Goal: Complete application form: Complete application form

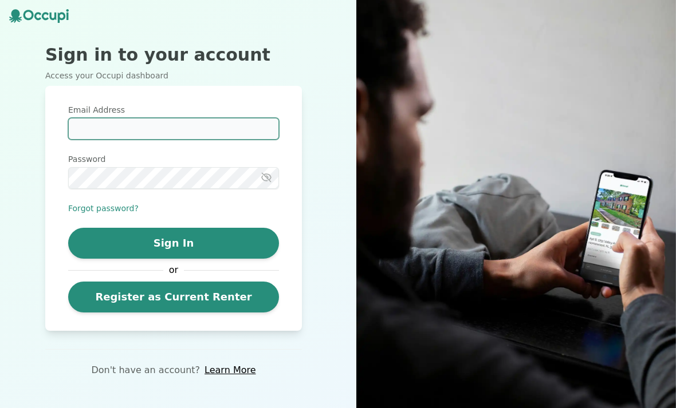
click at [88, 136] on input "Email Address" at bounding box center [173, 129] width 211 height 22
type input "*"
type input "**********"
click at [96, 165] on label "Password" at bounding box center [173, 158] width 211 height 11
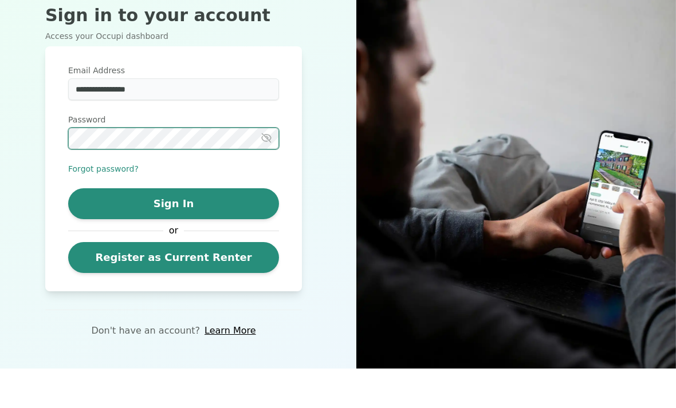
scroll to position [21, 0]
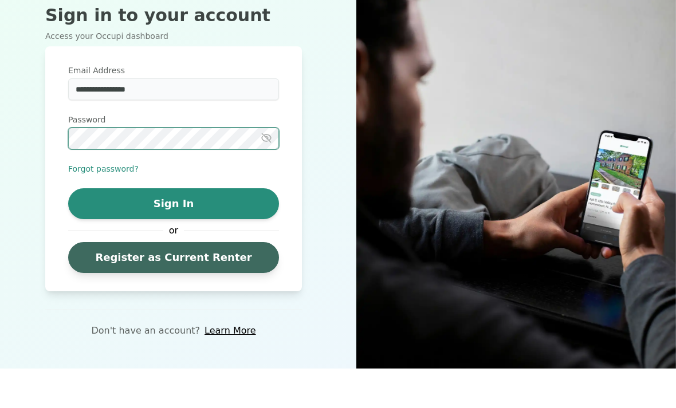
click at [137, 282] on link "Register as Current Renter" at bounding box center [173, 297] width 211 height 31
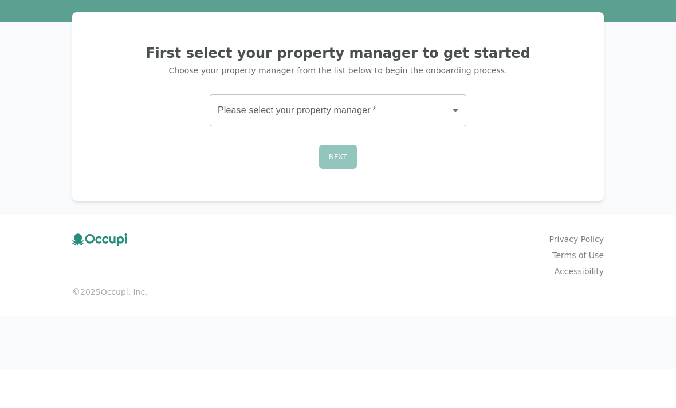
scroll to position [37, 0]
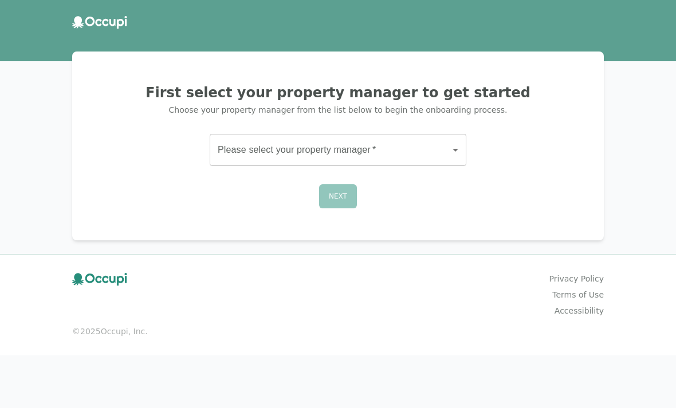
click at [459, 109] on body "First select your property manager to get started Choose your property manager …" at bounding box center [338, 204] width 676 height 408
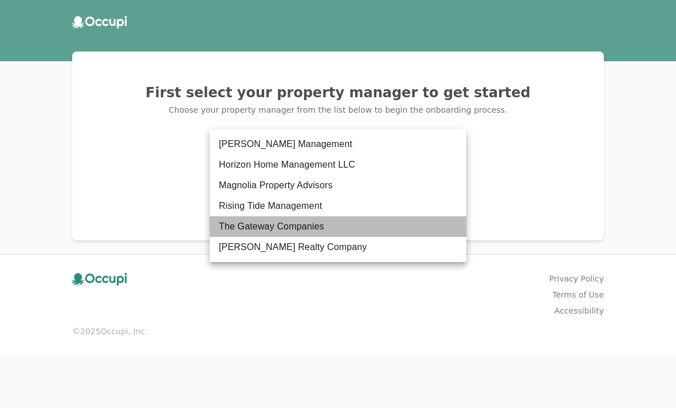
click at [295, 224] on li "The Gateway Companies" at bounding box center [338, 226] width 257 height 21
type input "**********"
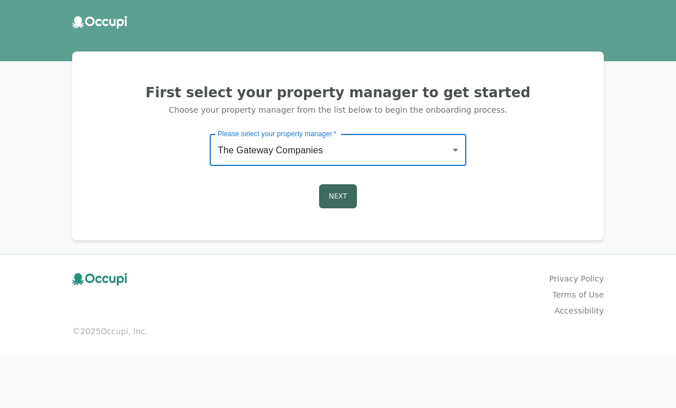
click at [340, 184] on button "Next" at bounding box center [338, 196] width 38 height 24
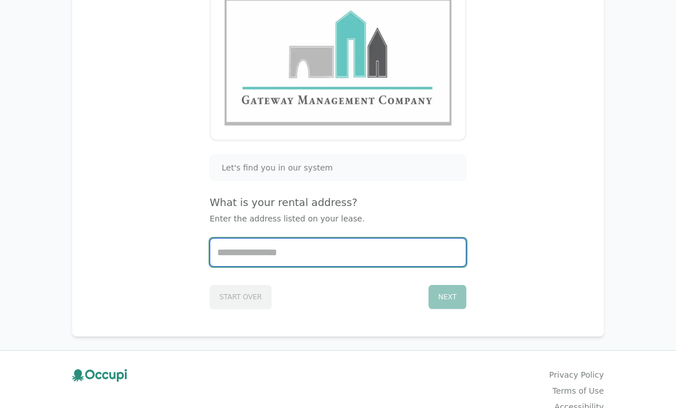
click at [243, 255] on input "Start typing..." at bounding box center [337, 252] width 255 height 27
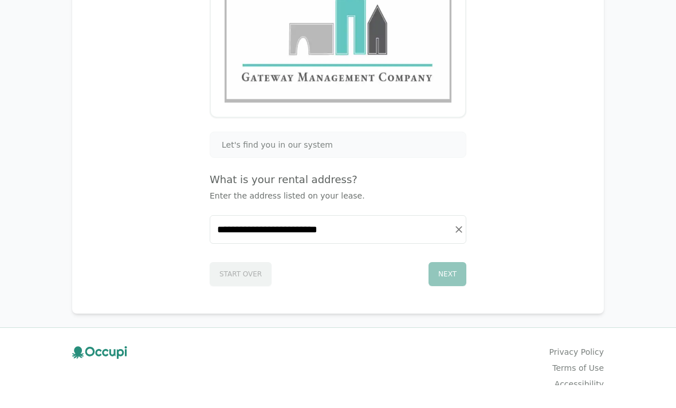
click at [452, 286] on div "Next" at bounding box center [447, 298] width 38 height 24
click at [451, 286] on div "Next" at bounding box center [447, 298] width 38 height 24
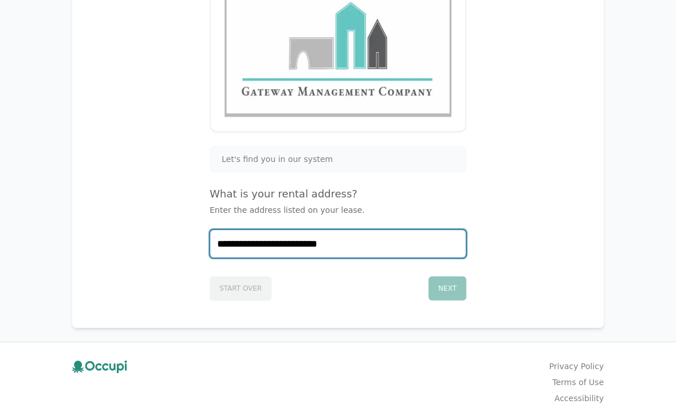
click at [406, 242] on input "**********" at bounding box center [337, 243] width 255 height 27
type input "**********"
click at [459, 244] on icon "Clear" at bounding box center [458, 243] width 7 height 7
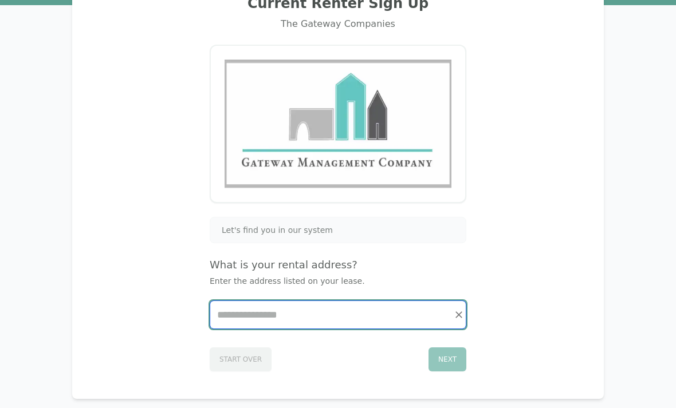
scroll to position [0, 0]
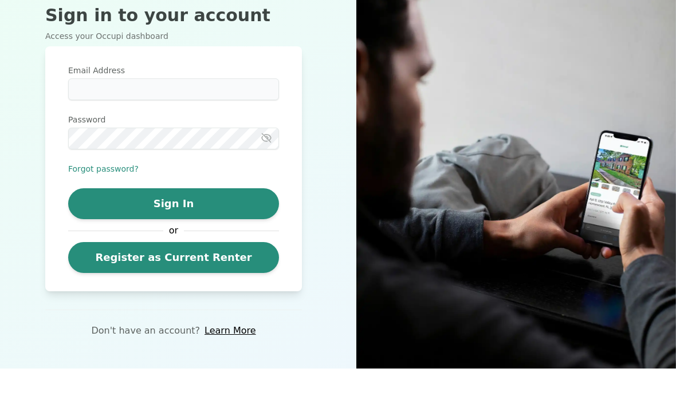
scroll to position [37, 0]
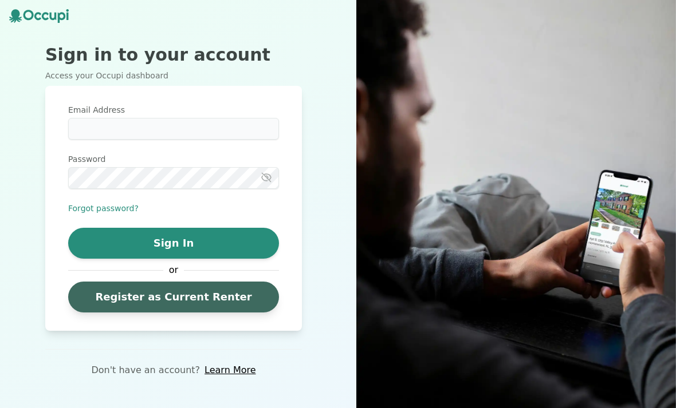
click at [129, 282] on link "Register as Current Renter" at bounding box center [173, 297] width 211 height 31
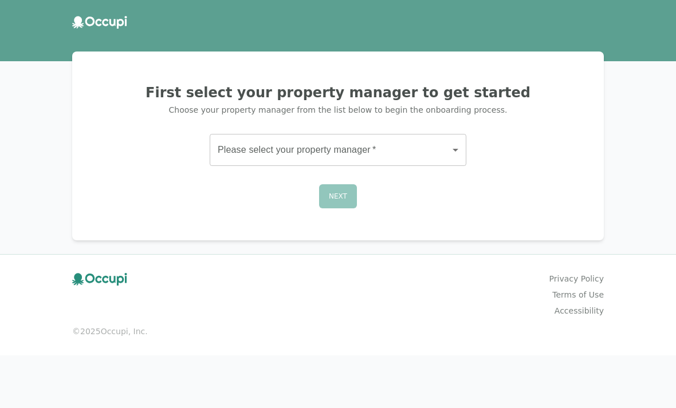
click at [456, 148] on body "First select your property manager to get started Choose your property manager …" at bounding box center [338, 204] width 676 height 408
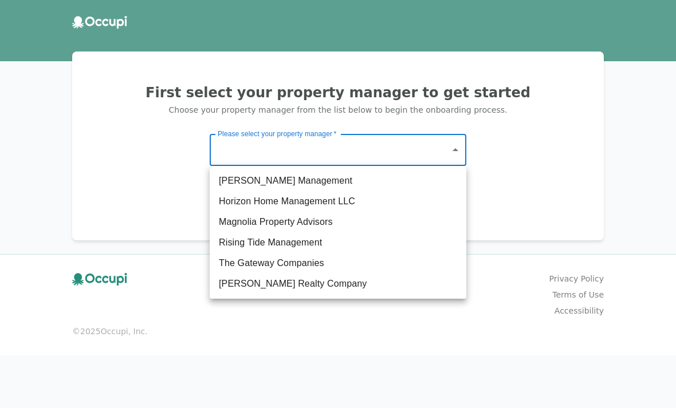
click at [385, 260] on li "The Gateway Companies" at bounding box center [338, 263] width 257 height 21
type input "**********"
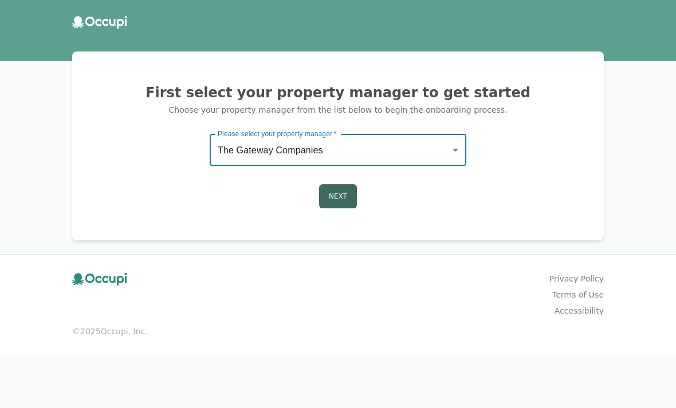
click at [344, 195] on button "Next" at bounding box center [338, 196] width 38 height 24
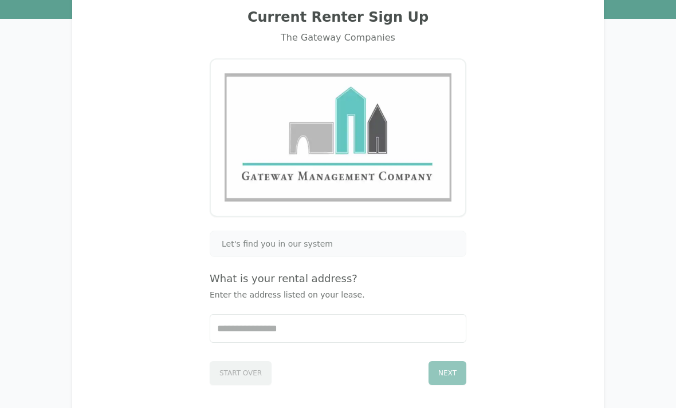
scroll to position [73, 0]
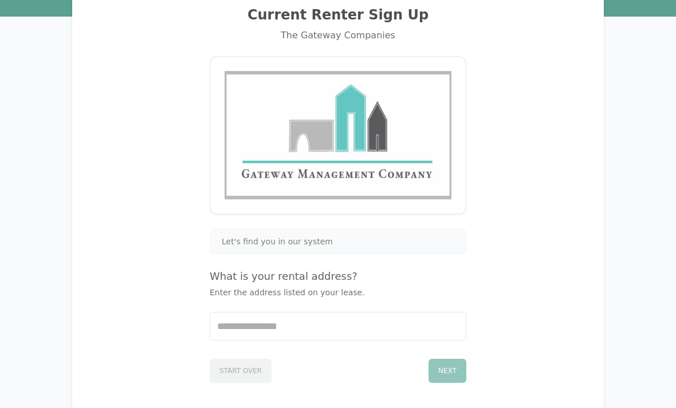
click at [232, 242] on span "Let's find you in our system" at bounding box center [277, 241] width 111 height 11
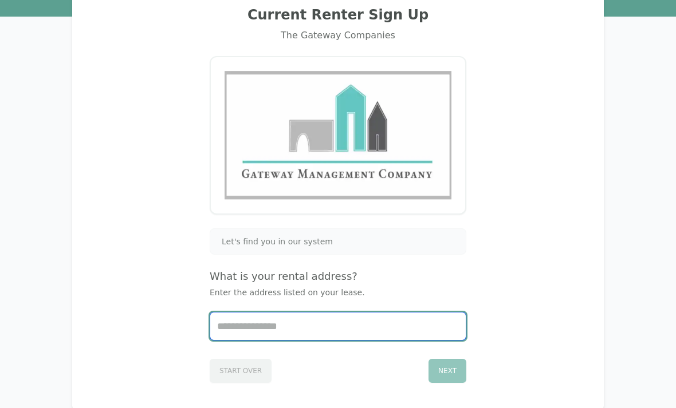
click at [401, 333] on input "Start typing..." at bounding box center [337, 326] width 255 height 27
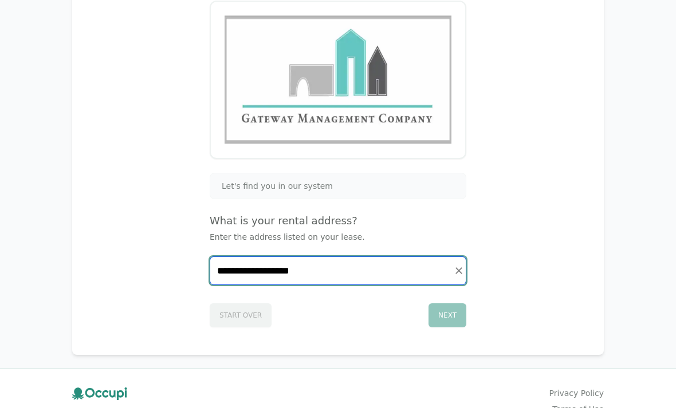
scroll to position [0, 0]
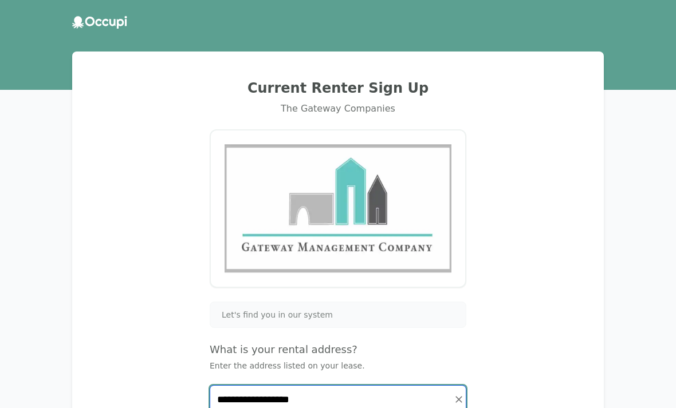
type input "**********"
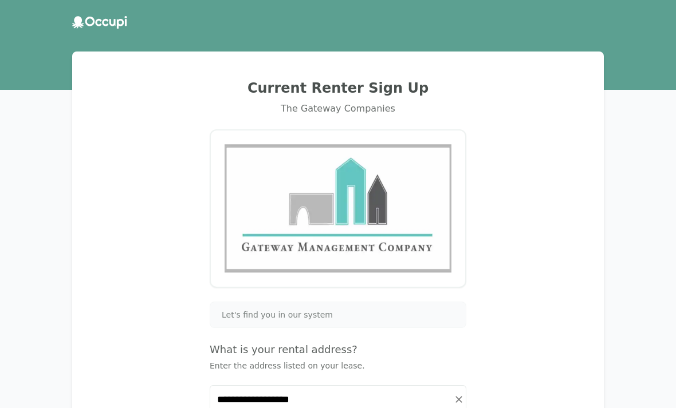
click at [120, 169] on div "**********" at bounding box center [338, 267] width 504 height 405
click at [23, 68] on div "**********" at bounding box center [338, 299] width 676 height 599
click at [105, 64] on div "**********" at bounding box center [337, 268] width 531 height 432
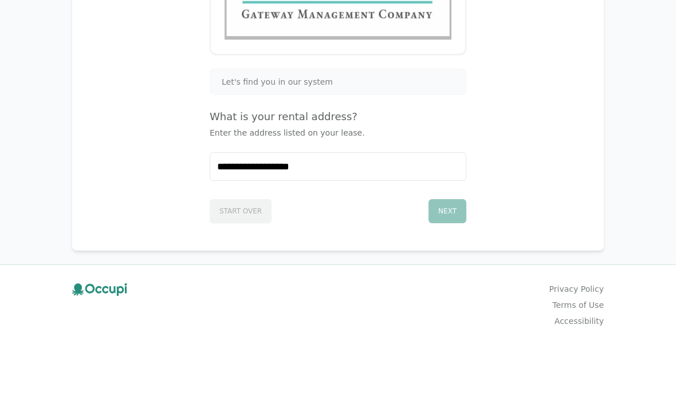
scroll to position [156, 0]
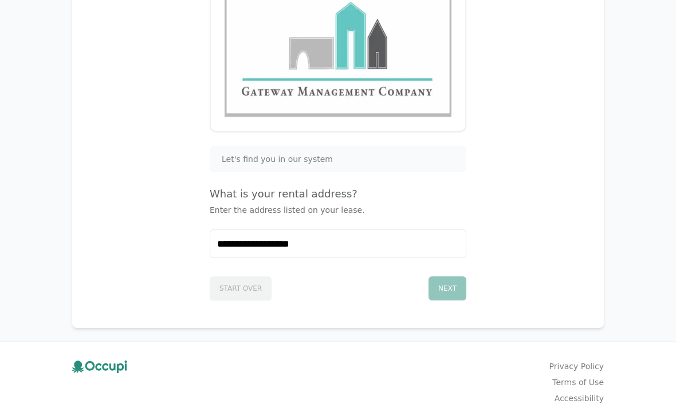
click at [224, 286] on div "Start Over Next" at bounding box center [338, 286] width 257 height 29
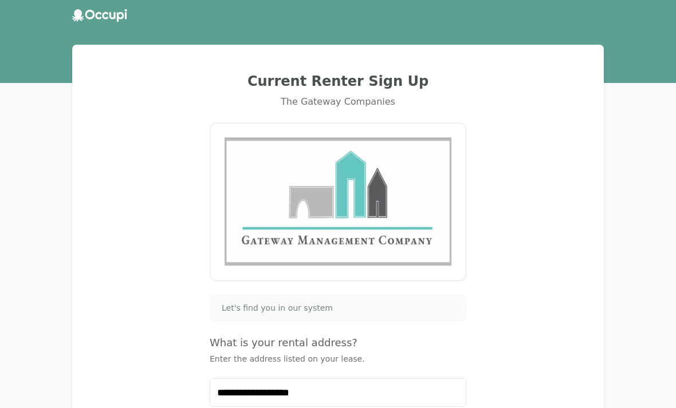
scroll to position [0, 0]
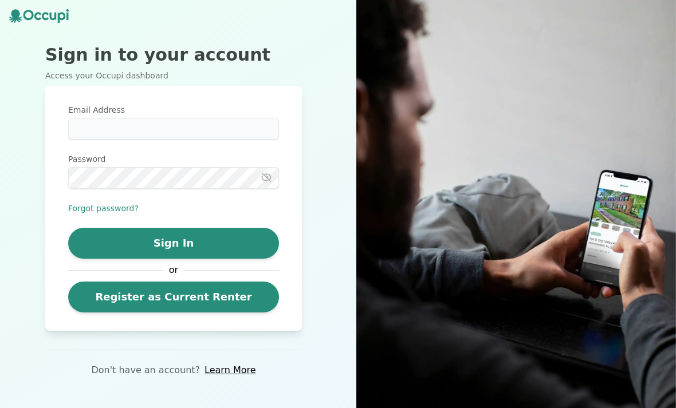
click at [26, 14] on icon at bounding box center [39, 16] width 60 height 14
click at [44, 22] on icon at bounding box center [39, 16] width 60 height 14
click at [42, 19] on icon at bounding box center [39, 16] width 60 height 14
click at [46, 19] on icon at bounding box center [45, 16] width 7 height 8
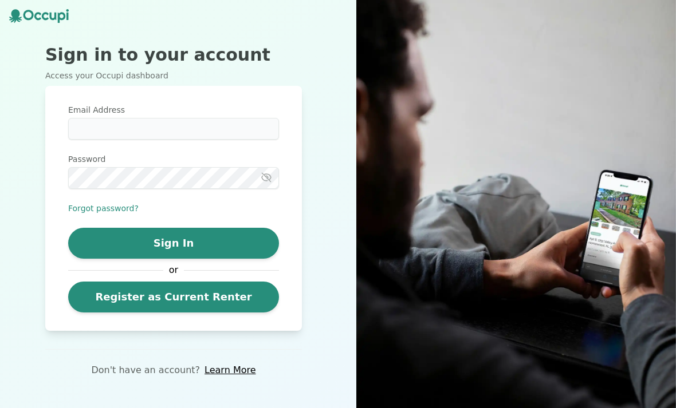
click at [66, 65] on h2 "Sign in to your account" at bounding box center [173, 55] width 257 height 21
click at [60, 81] on p "Access your Occupi dashboard" at bounding box center [173, 75] width 257 height 11
click at [42, 21] on icon at bounding box center [39, 16] width 60 height 14
click at [45, 31] on div "Sign in to your account Access your Occupi dashboard Email Address Password For…" at bounding box center [173, 204] width 347 height 408
click at [44, 100] on div "Sign in to your account Access your Occupi dashboard Email Address Password For…" at bounding box center [173, 204] width 347 height 408
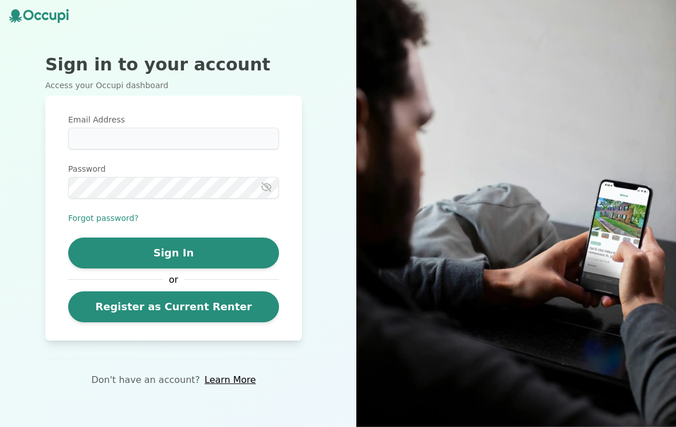
click at [27, 18] on icon at bounding box center [28, 15] width 10 height 10
click at [46, 19] on icon at bounding box center [45, 16] width 7 height 8
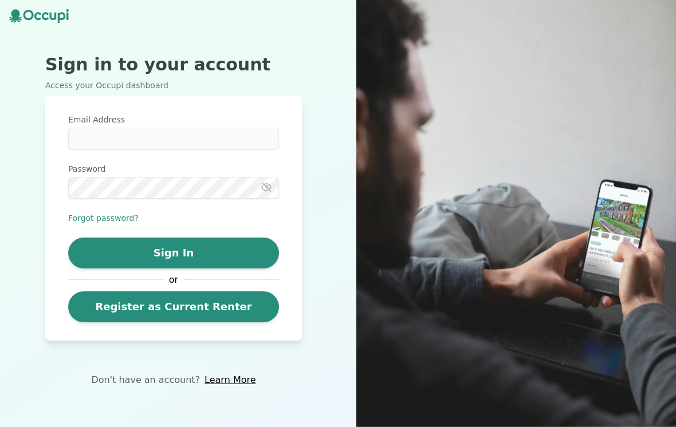
click at [625, 251] on img at bounding box center [515, 213] width 319 height 427
click at [621, 238] on img at bounding box center [515, 213] width 319 height 427
click at [602, 271] on img at bounding box center [515, 213] width 319 height 427
click at [603, 241] on img at bounding box center [515, 213] width 319 height 427
click at [622, 204] on img at bounding box center [515, 213] width 319 height 427
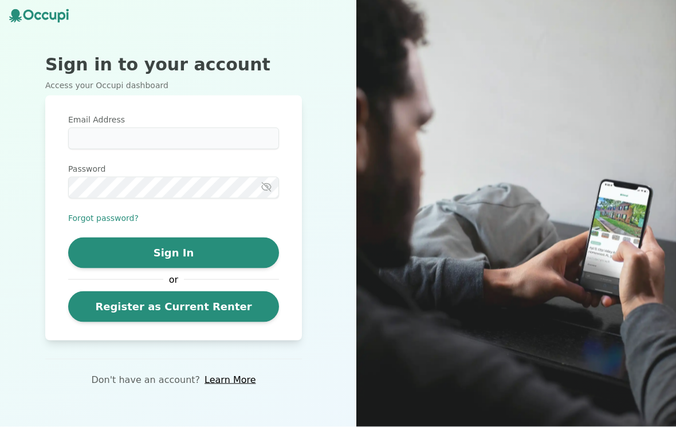
scroll to position [11, 0]
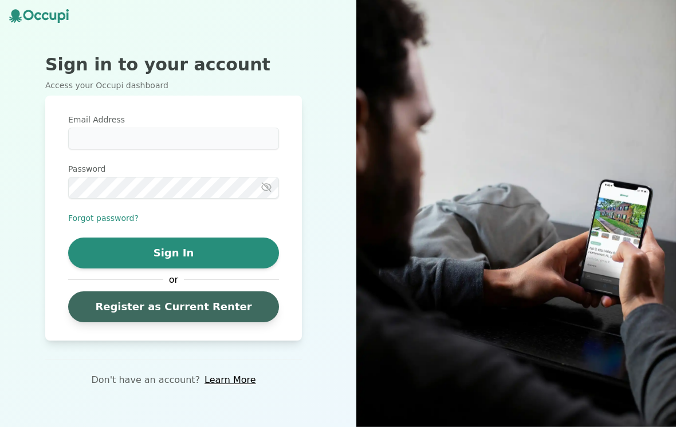
click at [118, 303] on link "Register as Current Renter" at bounding box center [173, 306] width 211 height 31
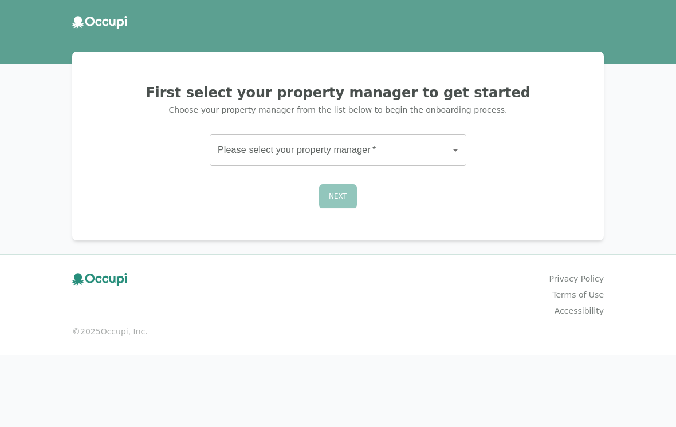
click at [113, 28] on icon at bounding box center [99, 22] width 55 height 13
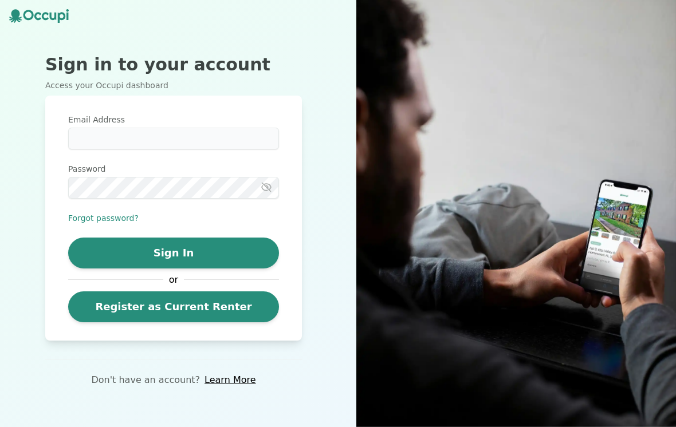
click at [108, 38] on div "Sign in to your account Access your Occupi dashboard Email Address Password For…" at bounding box center [173, 213] width 347 height 427
click at [44, 21] on icon at bounding box center [39, 16] width 60 height 14
click at [35, 14] on icon at bounding box center [37, 16] width 7 height 8
click at [40, 20] on icon at bounding box center [39, 16] width 60 height 14
click at [38, 21] on icon at bounding box center [39, 16] width 60 height 14
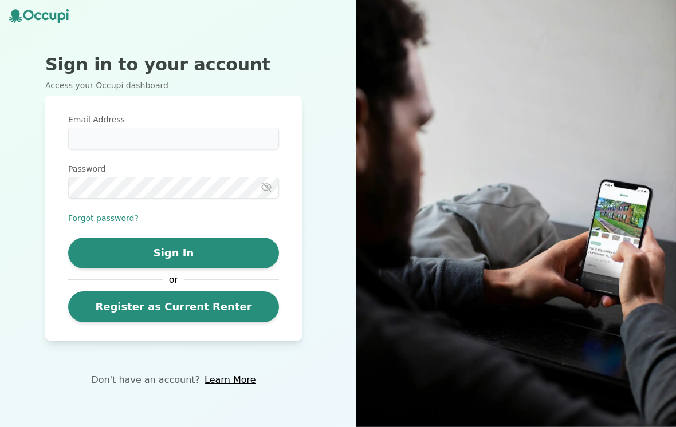
click at [40, 22] on icon at bounding box center [39, 16] width 60 height 14
click at [45, 18] on icon at bounding box center [45, 16] width 7 height 8
click at [24, 38] on div "Sign in to your account Access your Occupi dashboard Email Address Password For…" at bounding box center [173, 213] width 347 height 427
click at [35, 17] on icon at bounding box center [37, 16] width 7 height 8
click at [37, 15] on icon at bounding box center [39, 16] width 60 height 14
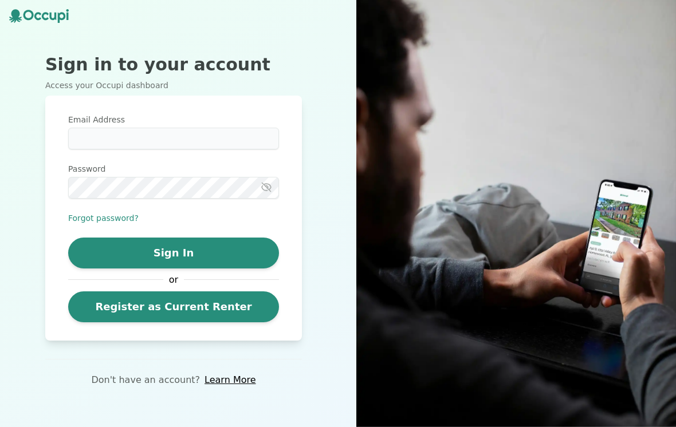
click at [44, 21] on icon at bounding box center [39, 16] width 60 height 14
click at [78, 75] on h2 "Sign in to your account" at bounding box center [173, 64] width 257 height 21
click at [160, 88] on p "Access your Occupi dashboard" at bounding box center [173, 85] width 257 height 11
click at [34, 5] on div "Sign in to your account Access your Occupi dashboard Email Address Password For…" at bounding box center [173, 213] width 347 height 427
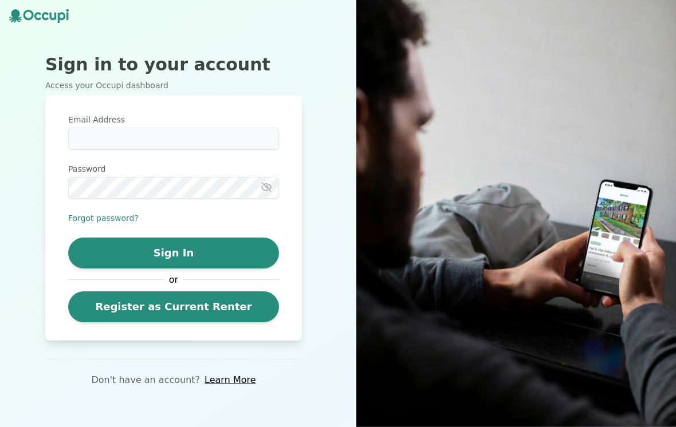
click at [39, 23] on div "Sign in to your account Access your Occupi dashboard Email Address Password For…" at bounding box center [173, 213] width 347 height 427
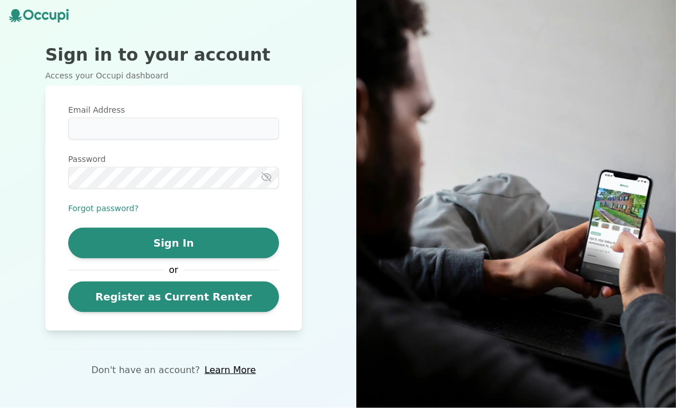
scroll to position [37, 0]
click at [224, 364] on link "Learn More" at bounding box center [229, 371] width 51 height 14
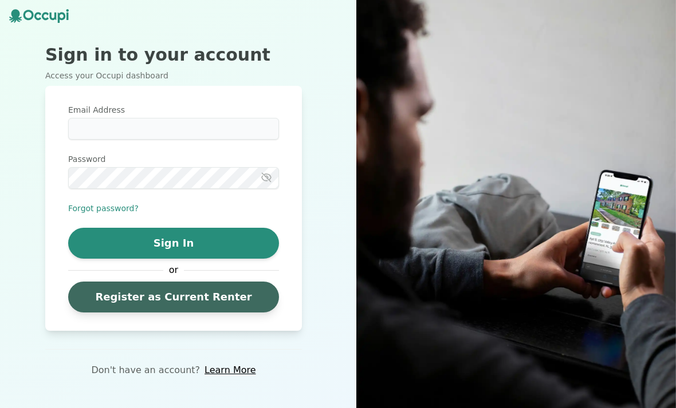
click at [106, 313] on link "Register as Current Renter" at bounding box center [173, 297] width 211 height 31
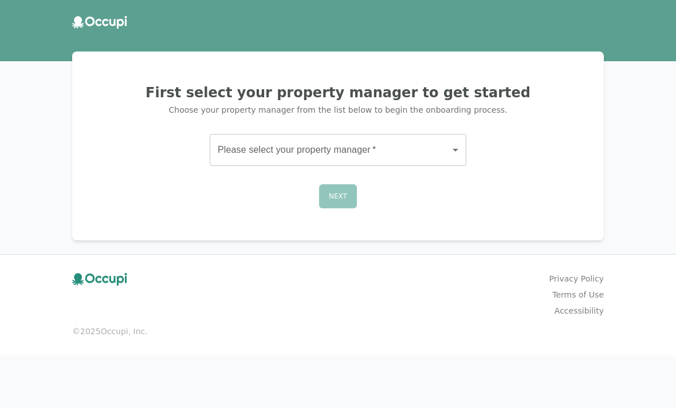
click at [257, 147] on body "First select your property manager to get started Choose your property manager …" at bounding box center [338, 204] width 676 height 408
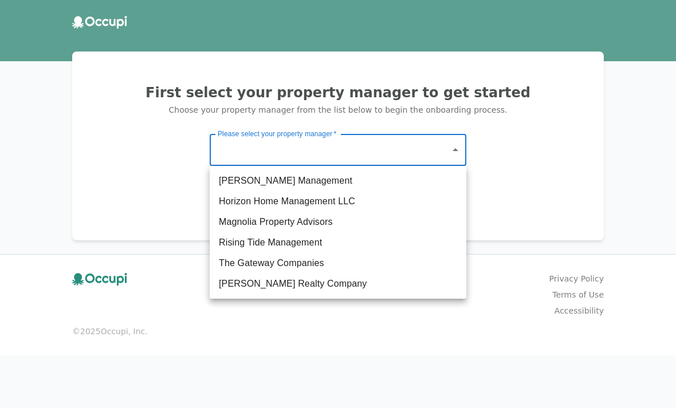
click at [226, 225] on li "Magnolia Property Advisors" at bounding box center [338, 222] width 257 height 21
type input "**********"
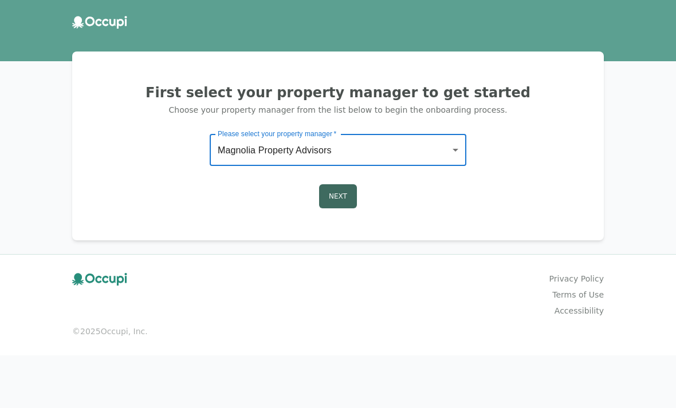
click at [338, 195] on button "Next" at bounding box center [338, 196] width 38 height 24
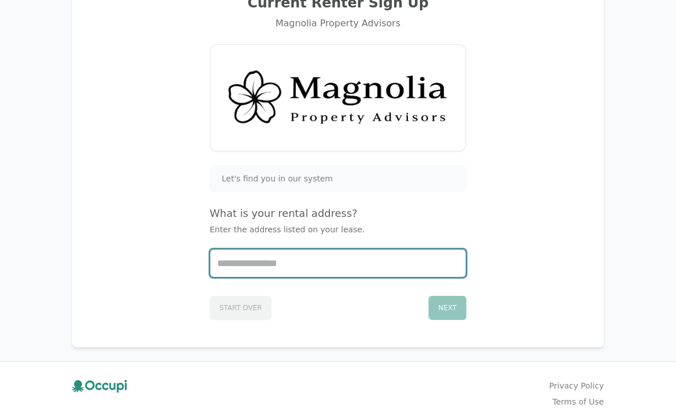
click at [399, 263] on input "Start typing..." at bounding box center [337, 263] width 255 height 27
type input "**********"
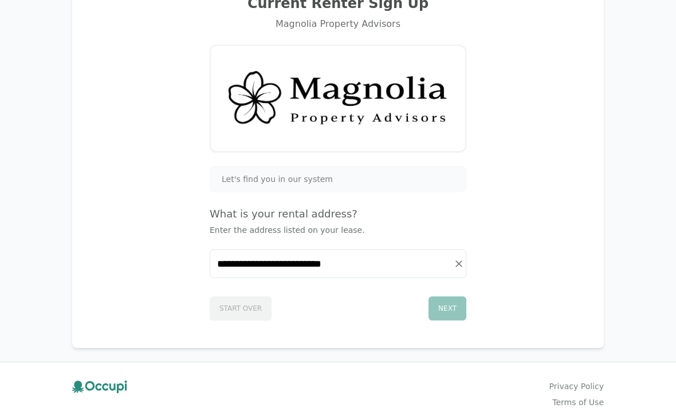
click at [459, 306] on div "Next" at bounding box center [447, 309] width 38 height 24
click at [458, 306] on div "Next" at bounding box center [447, 309] width 38 height 24
click at [450, 309] on div "Next" at bounding box center [447, 309] width 38 height 24
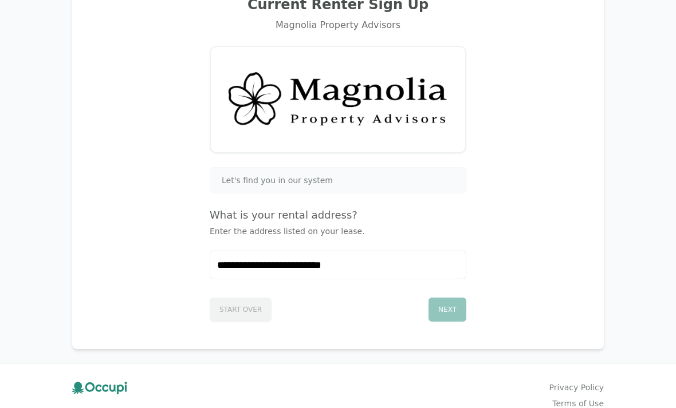
click at [453, 310] on div "Next" at bounding box center [447, 310] width 38 height 24
click at [454, 306] on div "Next" at bounding box center [447, 310] width 38 height 24
click at [451, 308] on div "Next" at bounding box center [447, 310] width 38 height 24
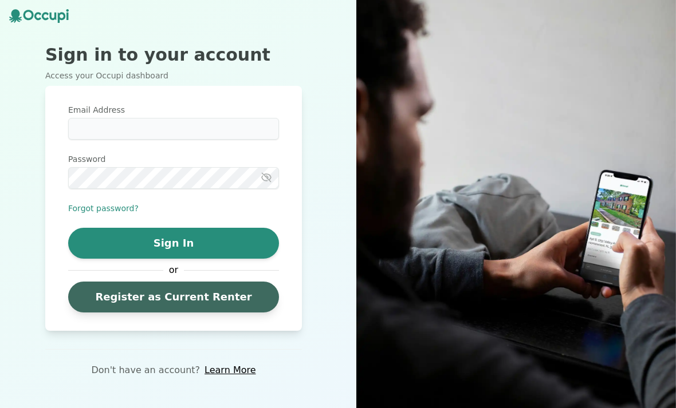
click at [152, 313] on link "Register as Current Renter" at bounding box center [173, 297] width 211 height 31
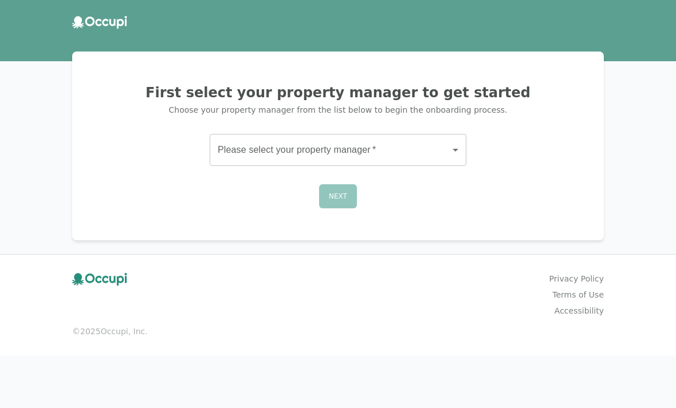
click at [450, 147] on body "First select your property manager to get started Choose your property manager …" at bounding box center [338, 204] width 676 height 408
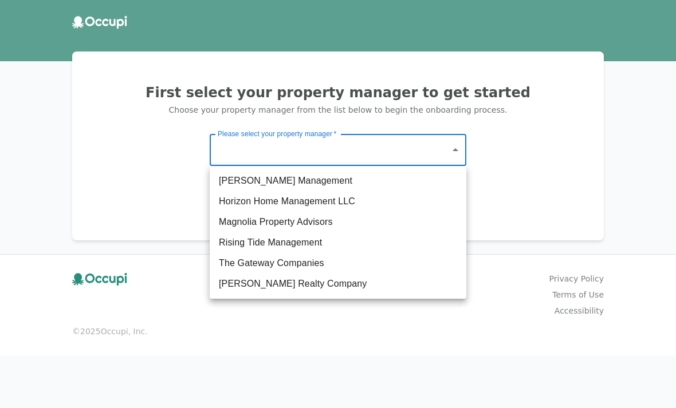
click at [220, 262] on li "The Gateway Companies" at bounding box center [338, 263] width 257 height 21
type input "**********"
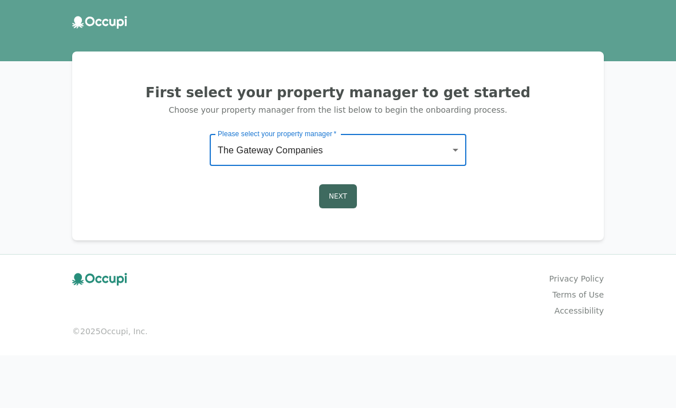
click at [332, 196] on button "Next" at bounding box center [338, 196] width 38 height 24
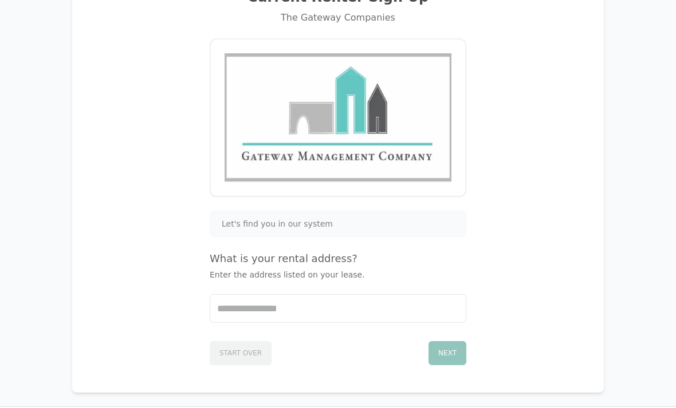
scroll to position [96, 0]
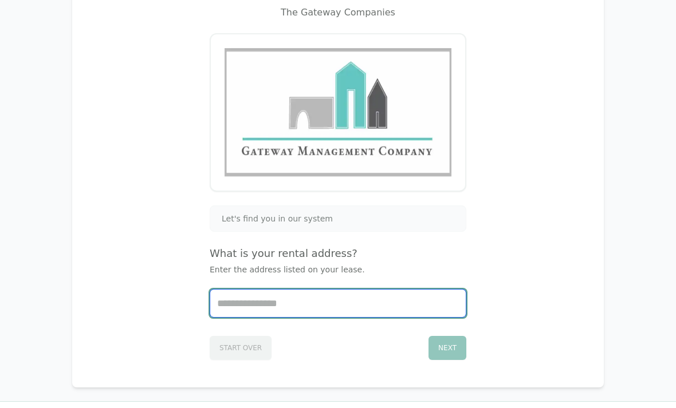
click at [252, 303] on input "Start typing..." at bounding box center [337, 303] width 255 height 27
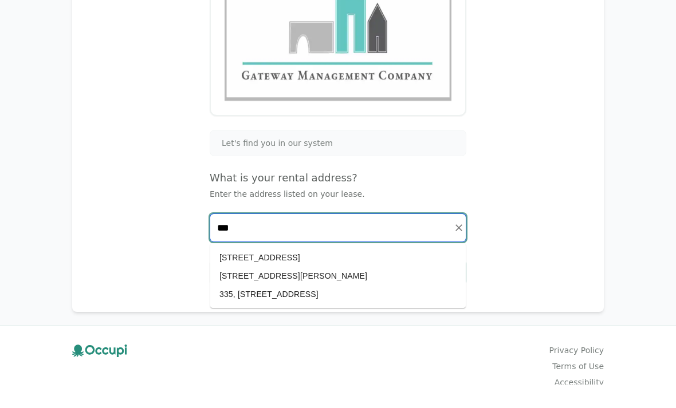
scroll to position [148, 0]
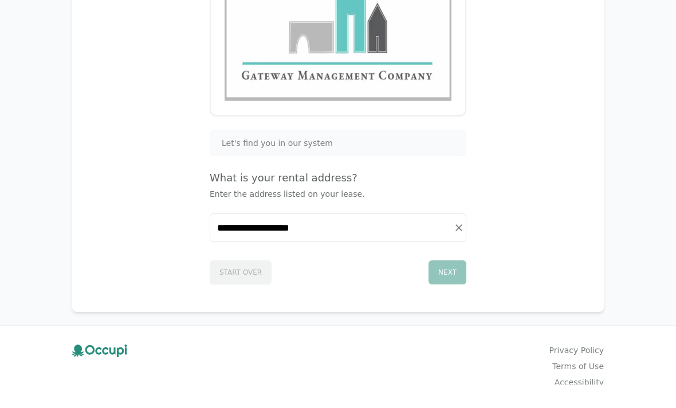
click at [448, 284] on div "Next" at bounding box center [447, 296] width 38 height 24
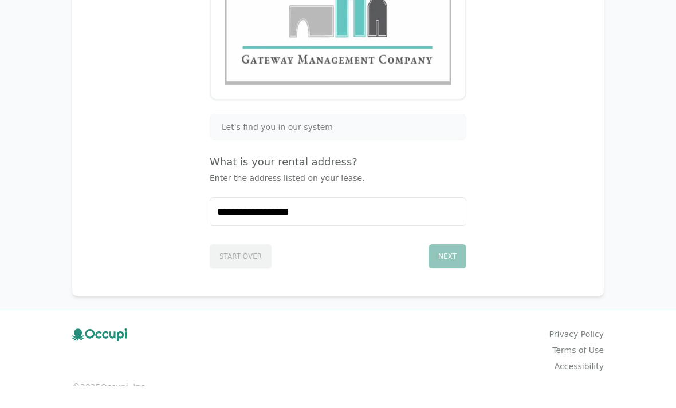
scroll to position [165, 0]
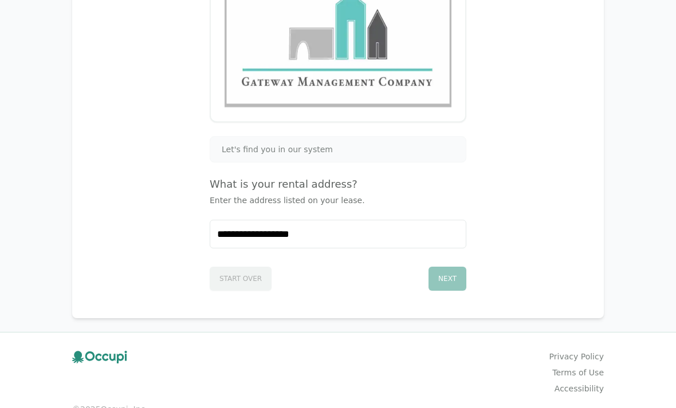
click at [444, 291] on div "Next" at bounding box center [447, 279] width 38 height 24
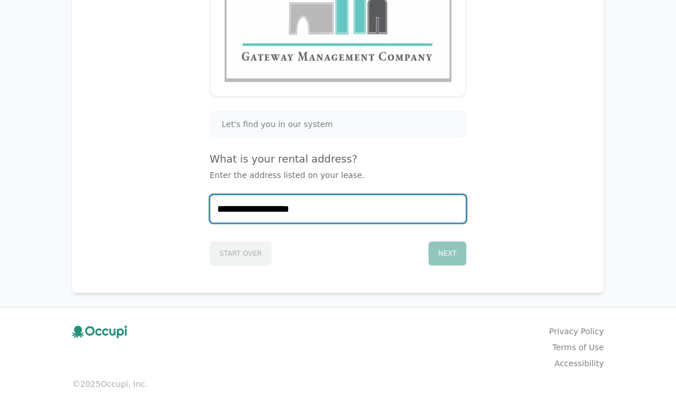
click at [375, 215] on input "**********" at bounding box center [337, 208] width 255 height 27
type input "**"
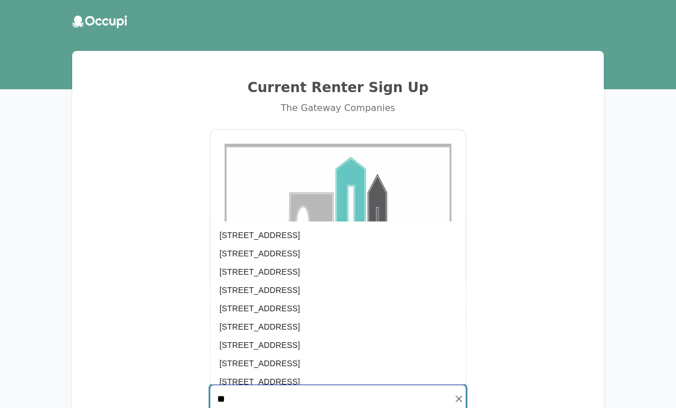
scroll to position [0, 0]
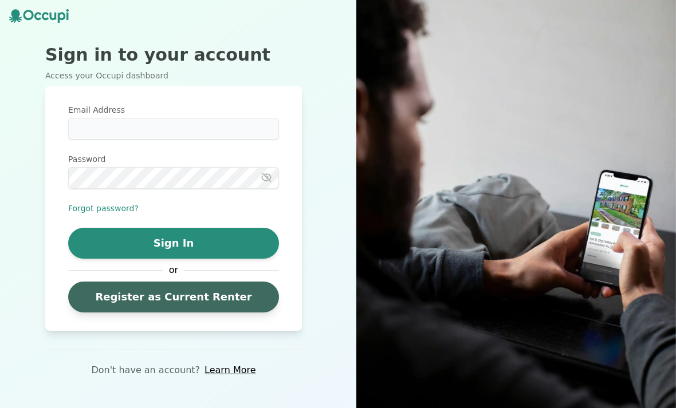
click at [145, 313] on link "Register as Current Renter" at bounding box center [173, 297] width 211 height 31
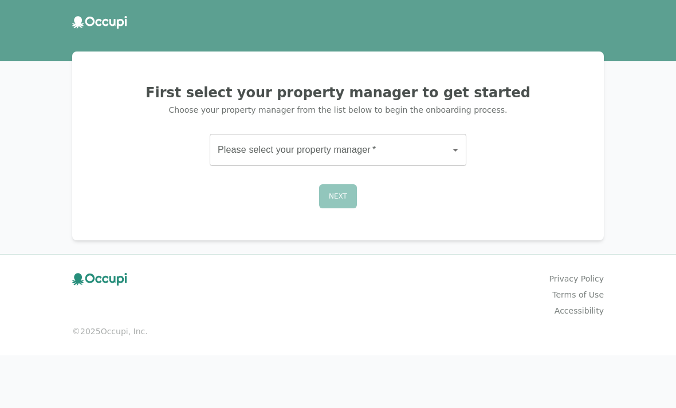
click at [245, 144] on body "First select your property manager to get started Choose your property manager …" at bounding box center [338, 204] width 676 height 408
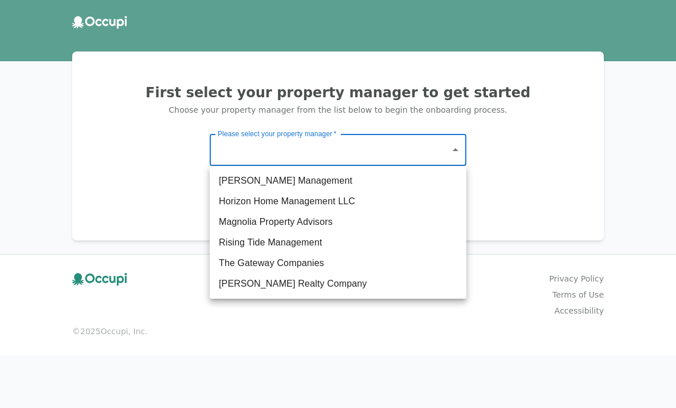
click at [235, 219] on li "Magnolia Property Advisors" at bounding box center [338, 222] width 257 height 21
type input "**********"
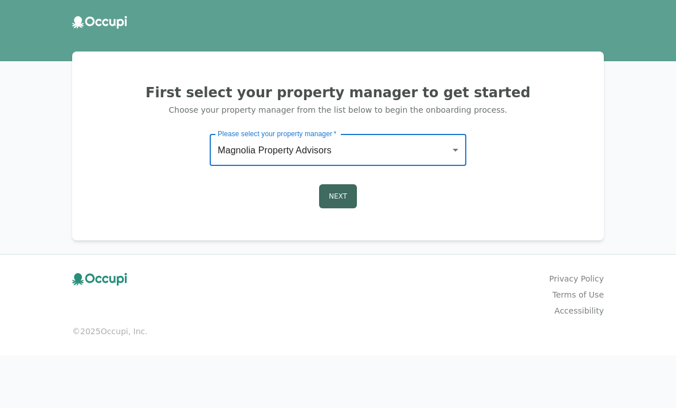
click at [338, 199] on button "Next" at bounding box center [338, 196] width 38 height 24
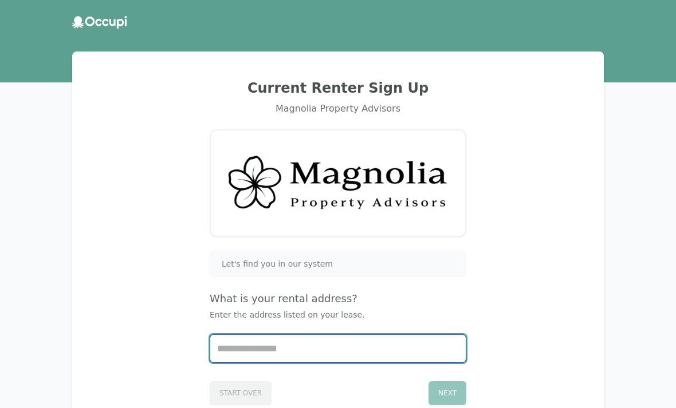
click at [240, 352] on input "Start typing..." at bounding box center [337, 348] width 255 height 27
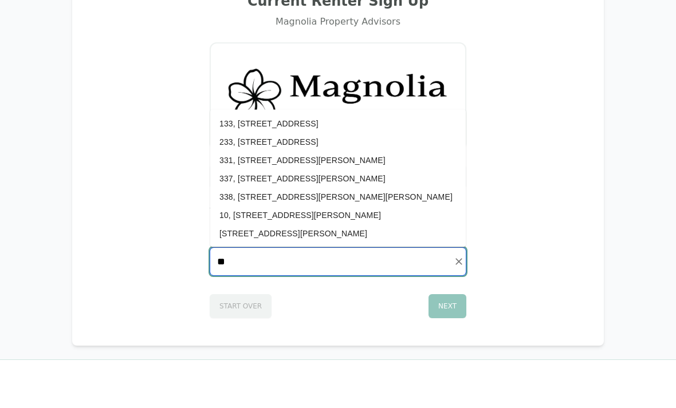
scroll to position [64, 0]
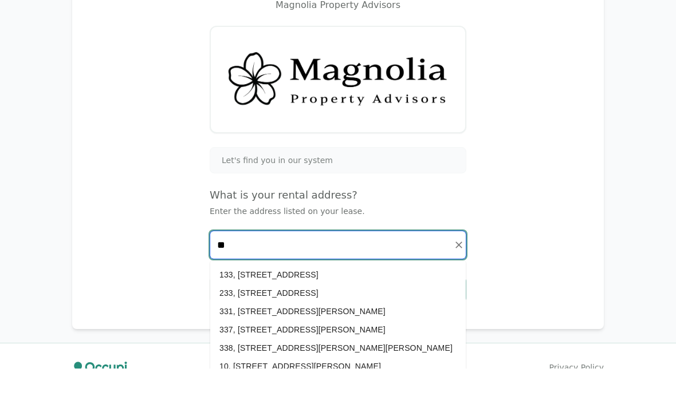
type input "***"
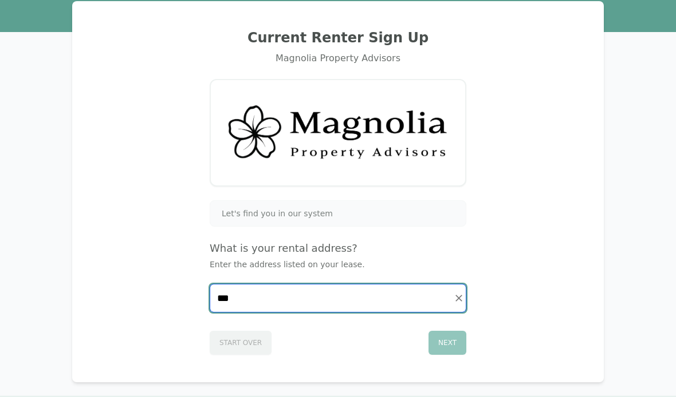
scroll to position [0, 0]
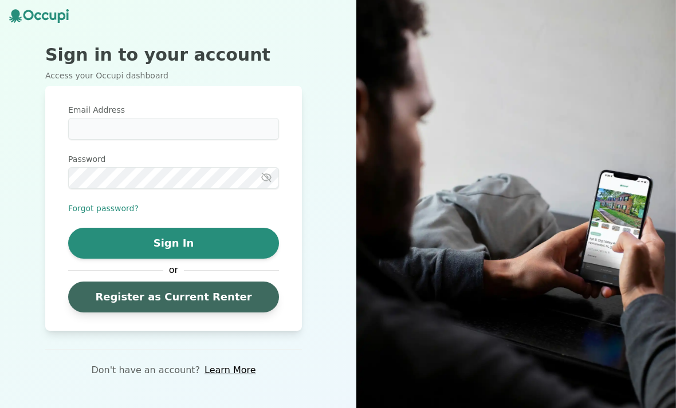
click at [112, 313] on link "Register as Current Renter" at bounding box center [173, 297] width 211 height 31
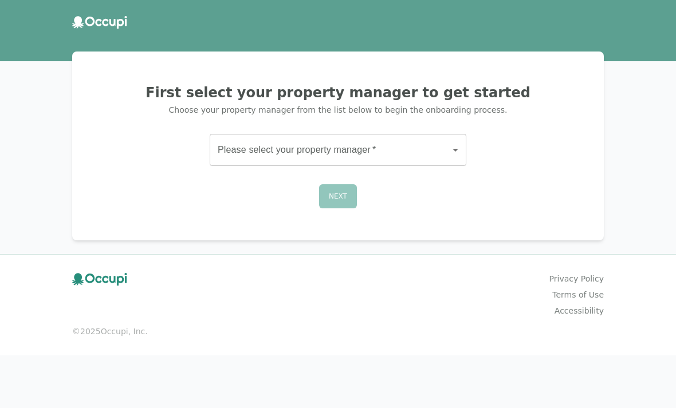
click at [453, 151] on body "First select your property manager to get started Choose your property manager …" at bounding box center [338, 204] width 676 height 408
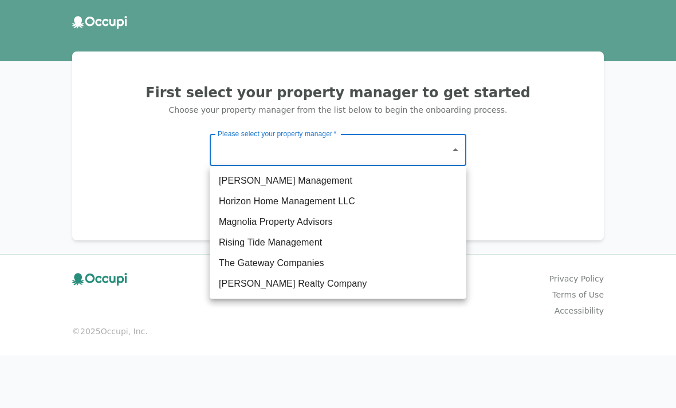
click at [232, 186] on li "[PERSON_NAME] Management" at bounding box center [338, 181] width 257 height 21
type input "*******"
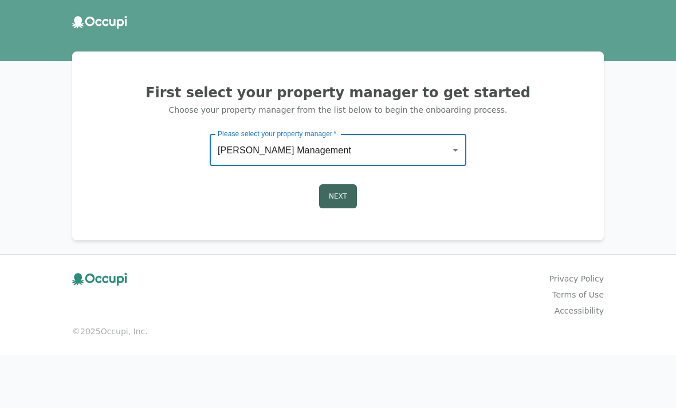
click at [344, 195] on button "Next" at bounding box center [338, 196] width 38 height 24
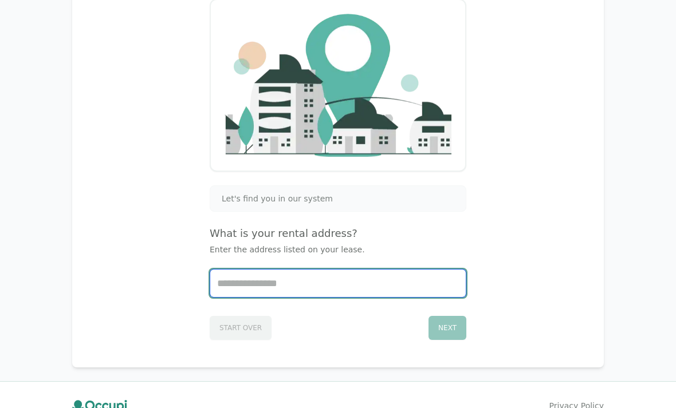
click at [235, 286] on input "Start typing..." at bounding box center [337, 283] width 255 height 27
type input "*********"
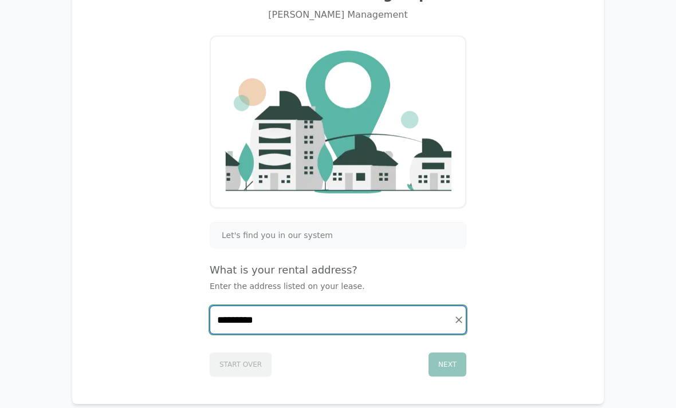
scroll to position [0, 0]
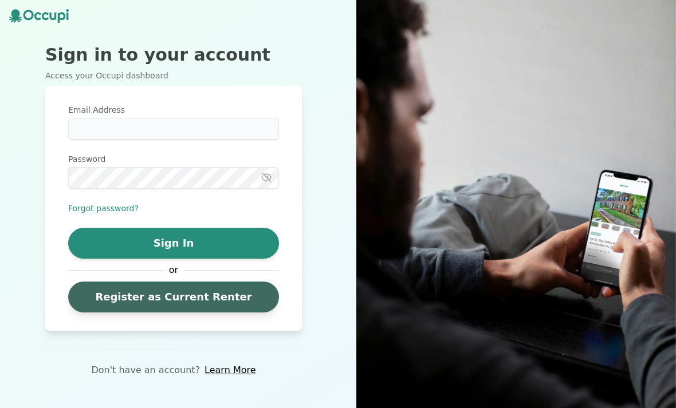
click at [88, 313] on link "Register as Current Renter" at bounding box center [173, 297] width 211 height 31
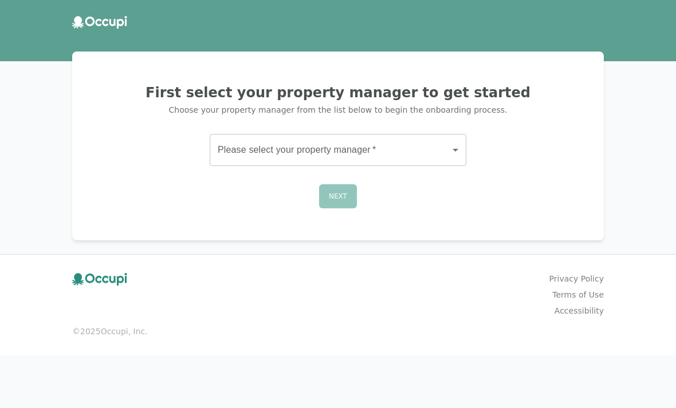
click at [452, 151] on body "First select your property manager to get started Choose your property manager …" at bounding box center [338, 204] width 676 height 408
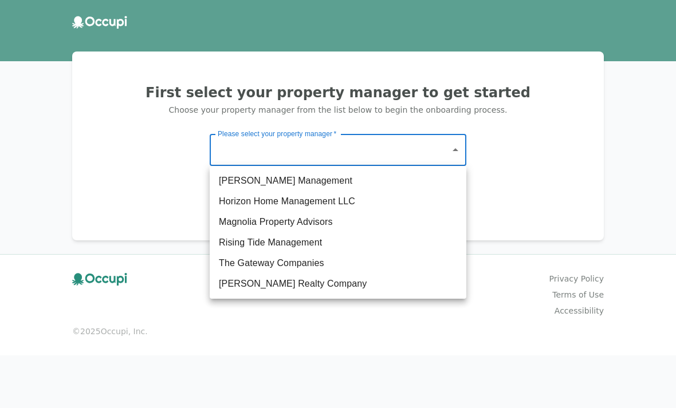
click at [224, 202] on li "Horizon Home Management LLC" at bounding box center [338, 201] width 257 height 21
type input "**********"
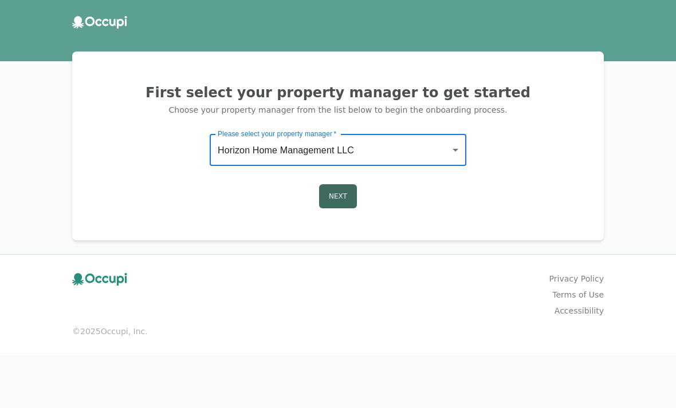
click at [338, 199] on button "Next" at bounding box center [338, 196] width 38 height 24
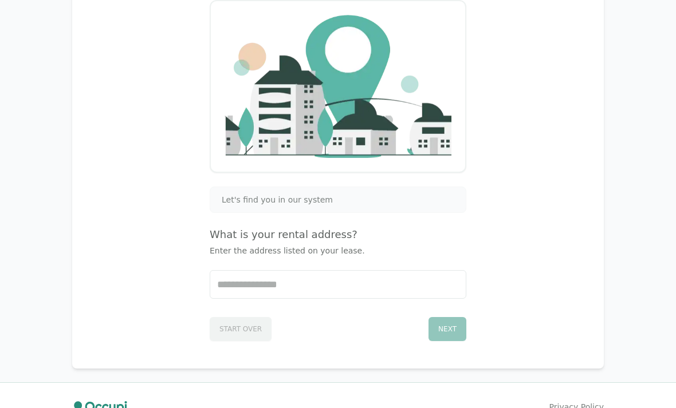
scroll to position [130, 0]
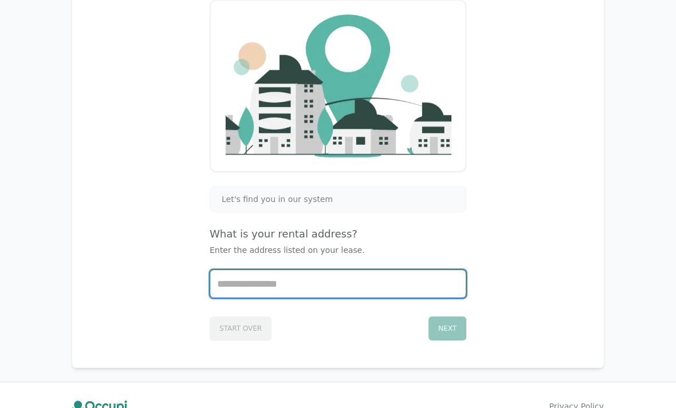
click at [229, 286] on input "Start typing..." at bounding box center [337, 283] width 255 height 27
type input "*********"
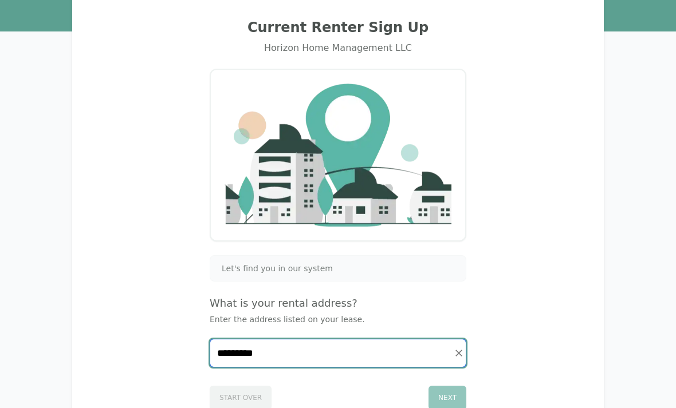
scroll to position [0, 0]
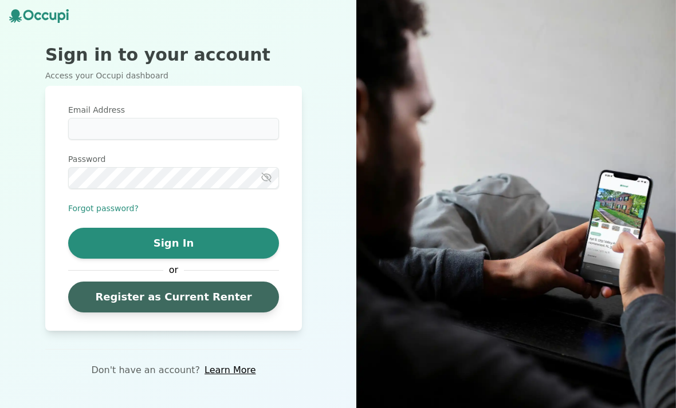
click at [89, 313] on link "Register as Current Renter" at bounding box center [173, 297] width 211 height 31
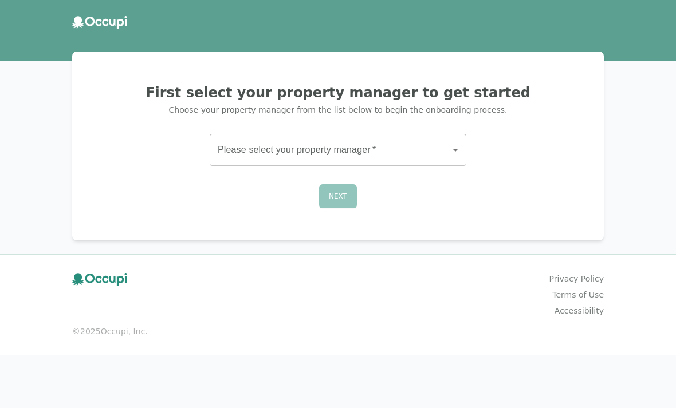
click at [431, 151] on body "First select your property manager to get started Choose your property manager …" at bounding box center [338, 204] width 676 height 408
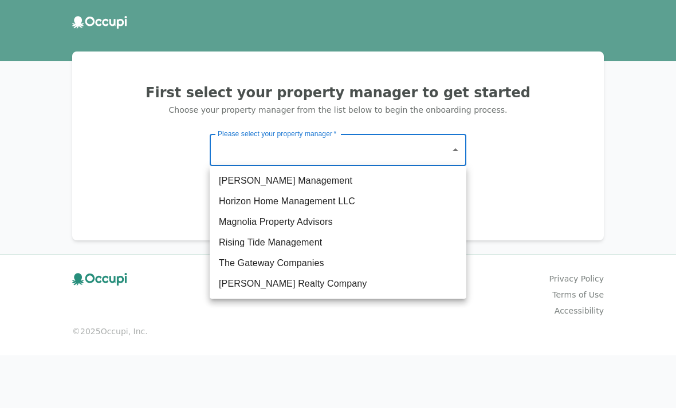
click at [227, 285] on li "[PERSON_NAME] Realty Company" at bounding box center [338, 284] width 257 height 21
type input "**********"
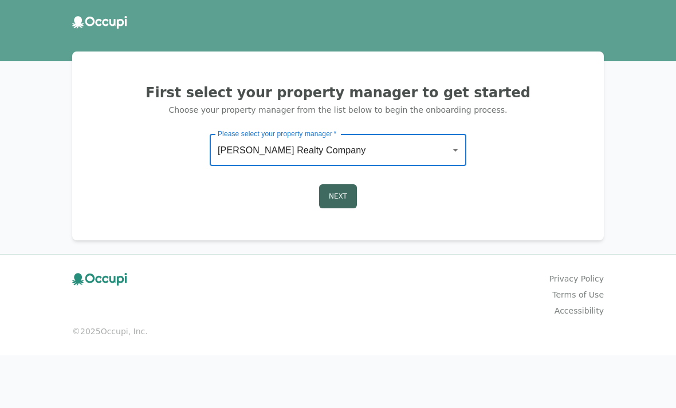
click at [334, 200] on button "Next" at bounding box center [338, 196] width 38 height 24
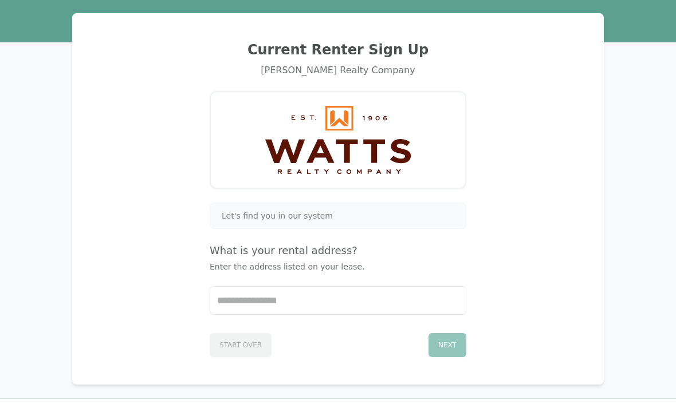
scroll to position [42, 0]
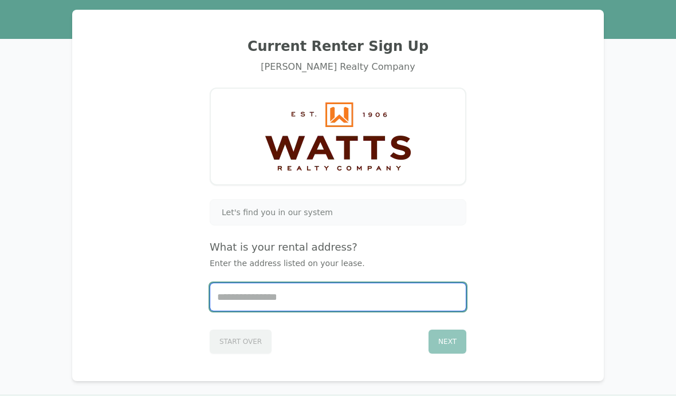
click at [234, 298] on input "Start typing..." at bounding box center [337, 296] width 255 height 27
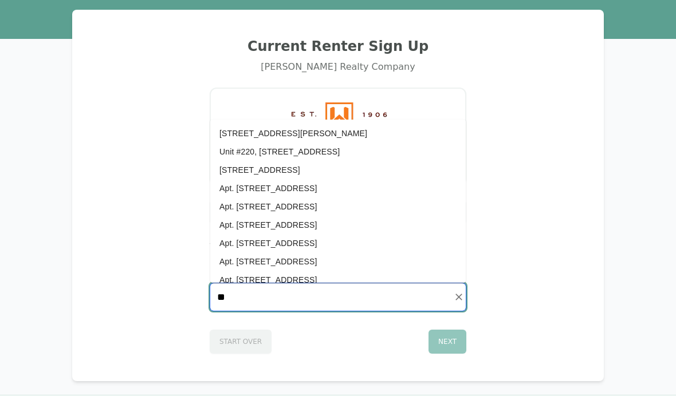
type input "***"
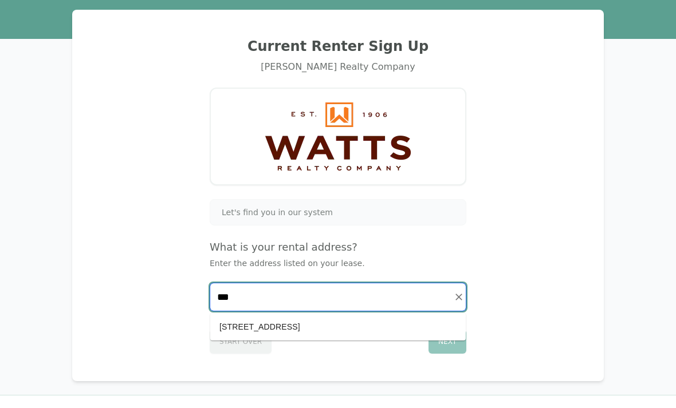
click at [462, 295] on icon "Clear" at bounding box center [458, 296] width 11 height 11
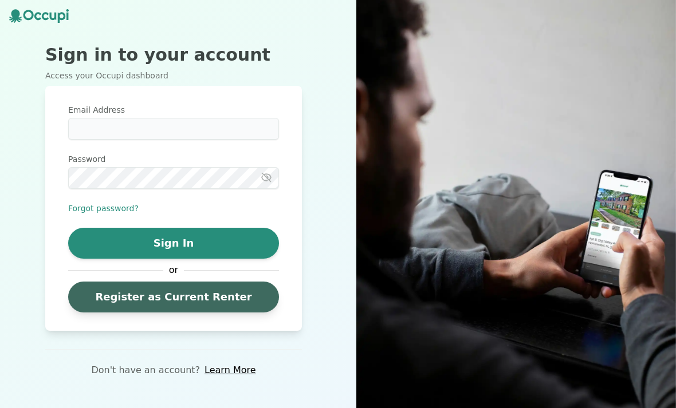
click at [107, 310] on link "Register as Current Renter" at bounding box center [173, 297] width 211 height 31
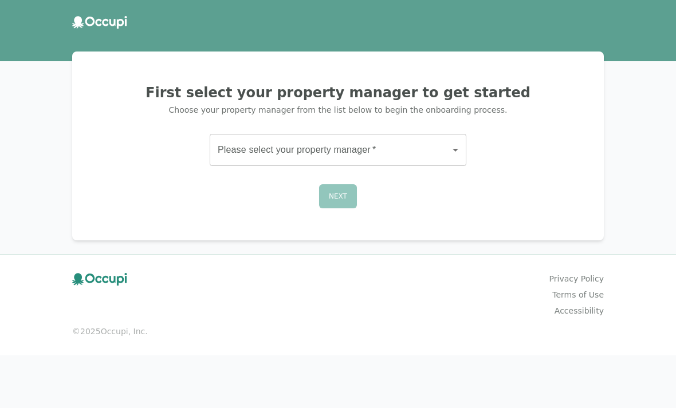
click at [424, 150] on body "First select your property manager to get started Choose your property manager …" at bounding box center [338, 204] width 676 height 408
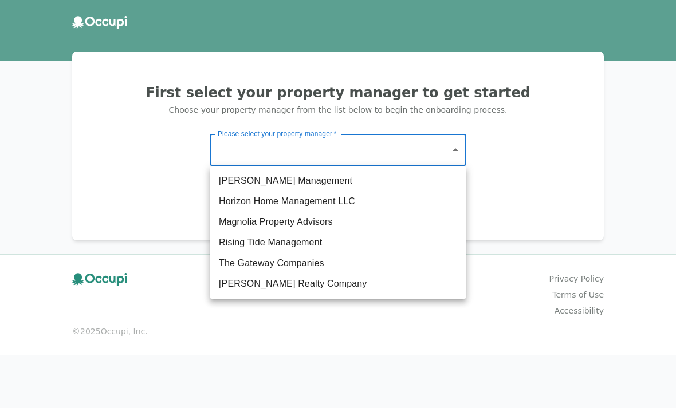
click at [349, 265] on li "The Gateway Companies" at bounding box center [338, 263] width 257 height 21
type input "**********"
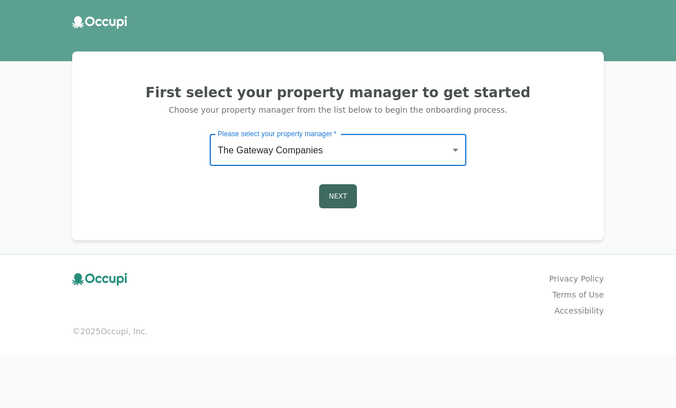
click at [341, 192] on button "Next" at bounding box center [338, 196] width 38 height 24
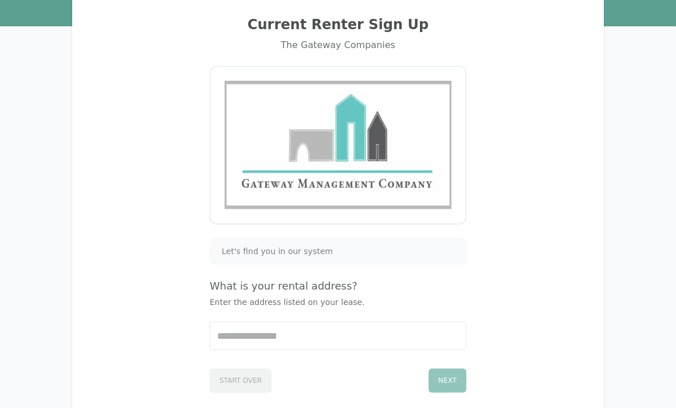
scroll to position [64, 0]
click at [363, 250] on div "Let's find you in our system" at bounding box center [338, 251] width 242 height 11
click at [368, 250] on div "Let's find you in our system" at bounding box center [338, 251] width 242 height 11
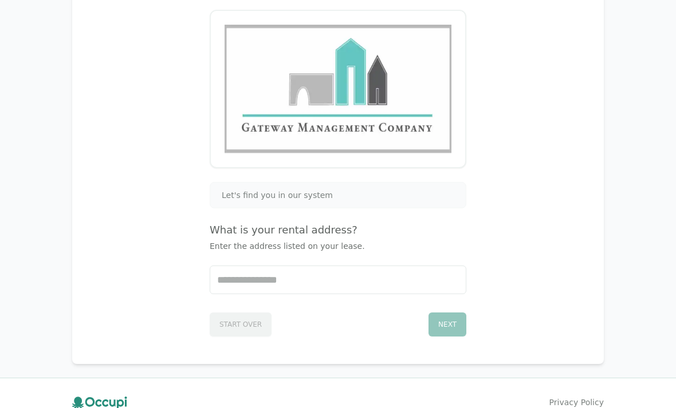
scroll to position [121, 0]
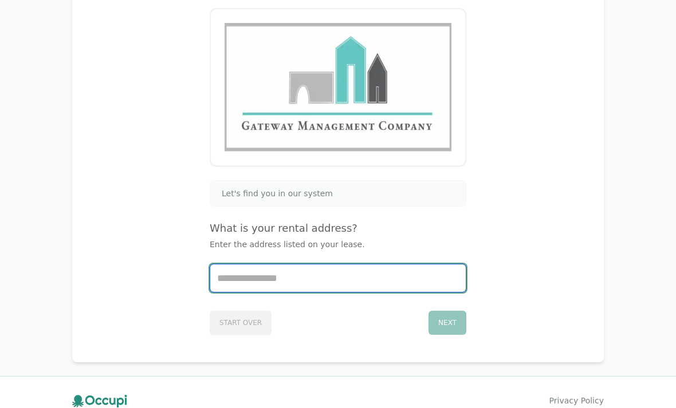
click at [360, 277] on input "Start typing..." at bounding box center [337, 278] width 255 height 27
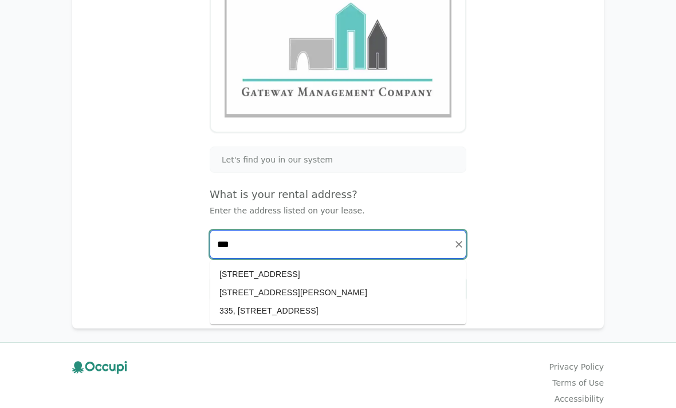
scroll to position [148, 0]
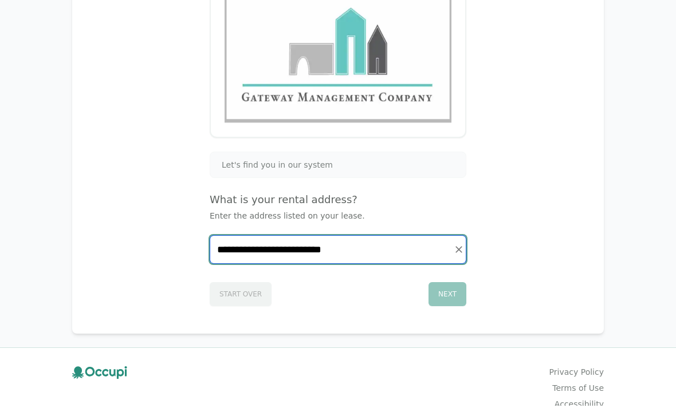
type input "**********"
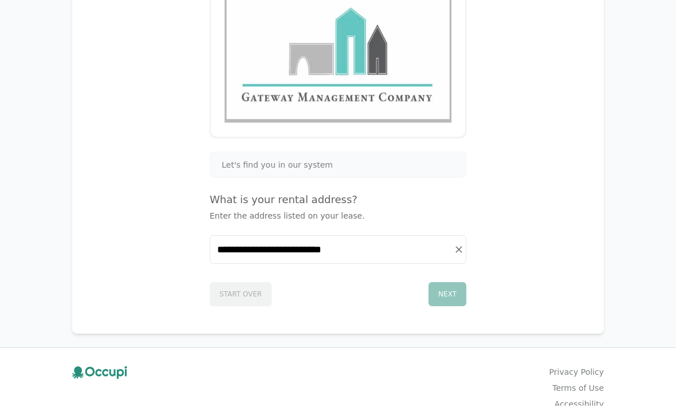
click at [456, 291] on div "Next" at bounding box center [447, 297] width 38 height 24
click at [429, 296] on div "Next" at bounding box center [447, 297] width 38 height 24
click at [444, 287] on div "Next" at bounding box center [447, 294] width 38 height 24
click at [447, 288] on div "Next" at bounding box center [447, 294] width 38 height 24
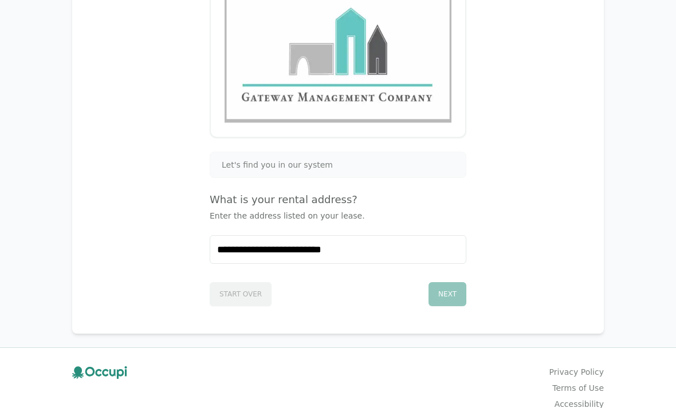
click at [447, 287] on div "Next" at bounding box center [447, 294] width 38 height 24
click at [447, 288] on div "Next" at bounding box center [447, 294] width 38 height 24
click at [447, 287] on div "Next" at bounding box center [447, 294] width 38 height 24
click at [429, 281] on div "Start Over Next" at bounding box center [338, 292] width 257 height 29
click at [439, 286] on div "Next" at bounding box center [447, 294] width 38 height 24
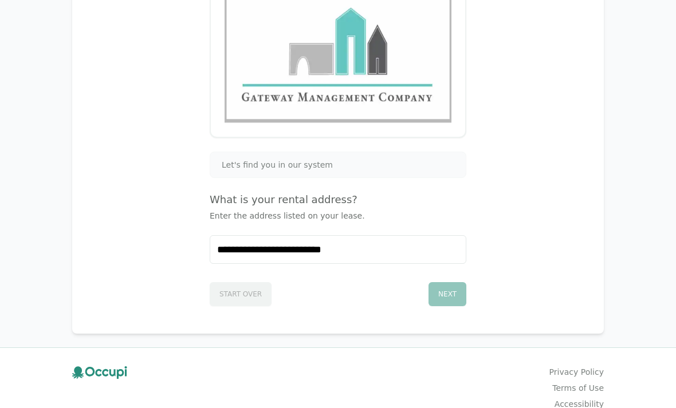
click at [439, 286] on div "Next" at bounding box center [447, 294] width 38 height 24
click at [434, 280] on div "Start Over Next" at bounding box center [338, 292] width 257 height 29
